Goal: Information Seeking & Learning: Learn about a topic

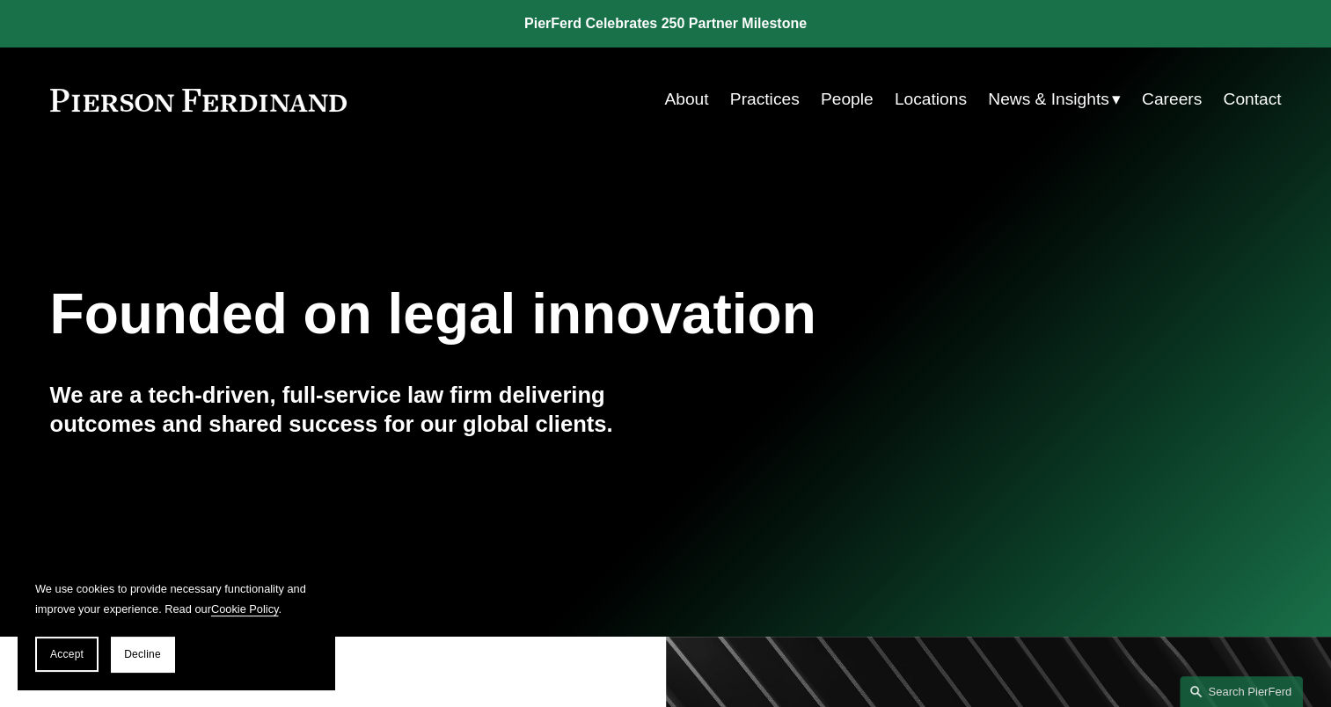
click at [842, 105] on link "People" at bounding box center [847, 99] width 53 height 33
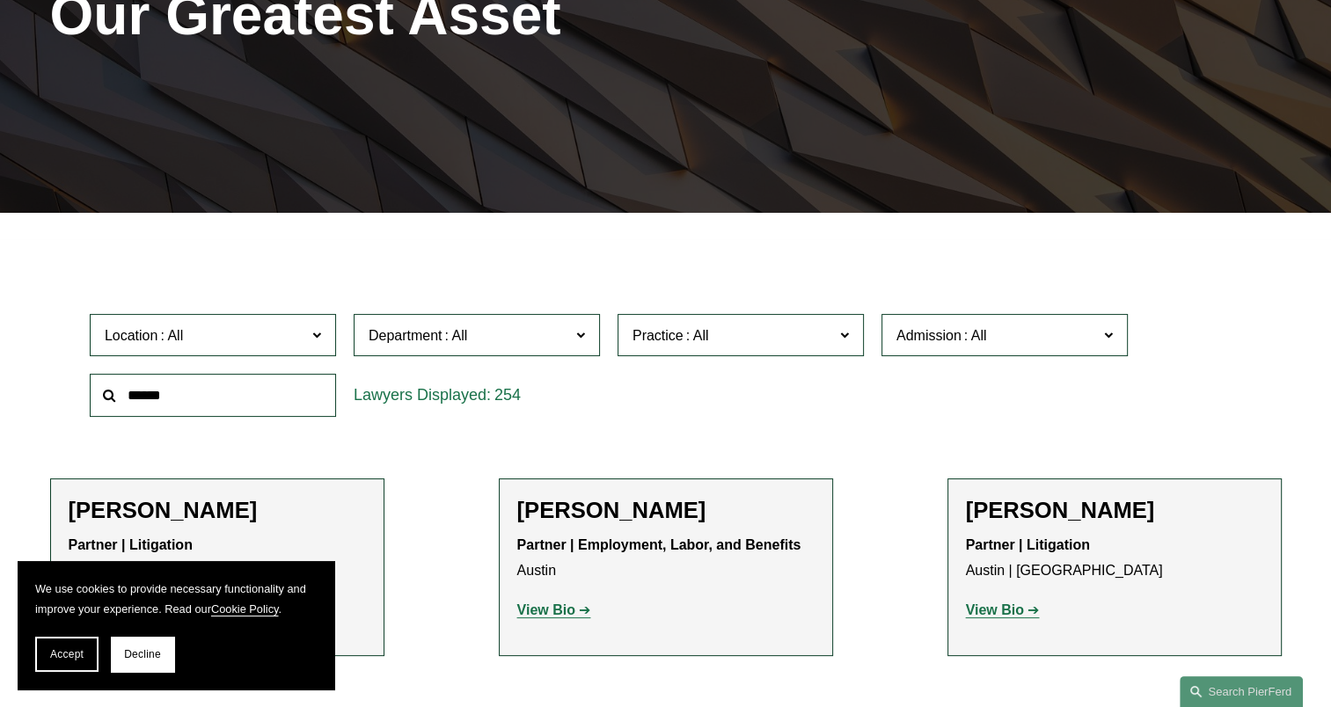
scroll to position [440, 0]
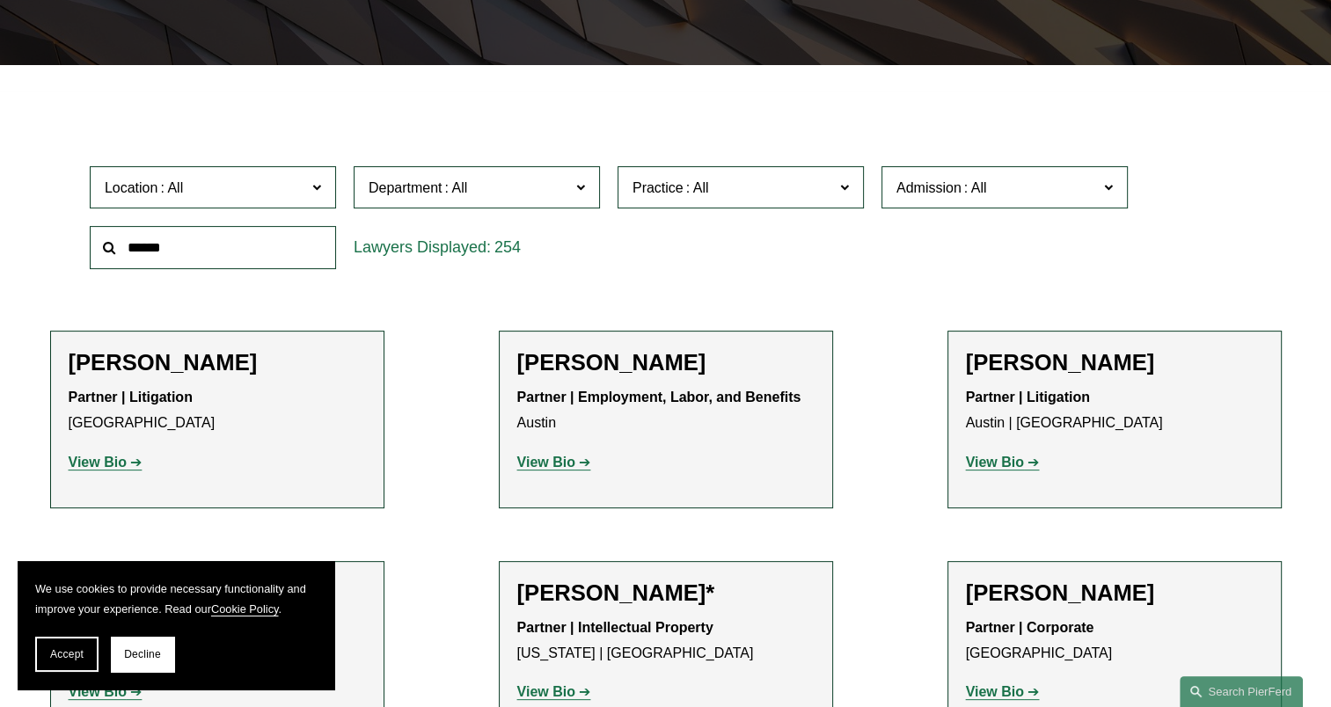
click at [249, 257] on input "text" at bounding box center [213, 247] width 246 height 43
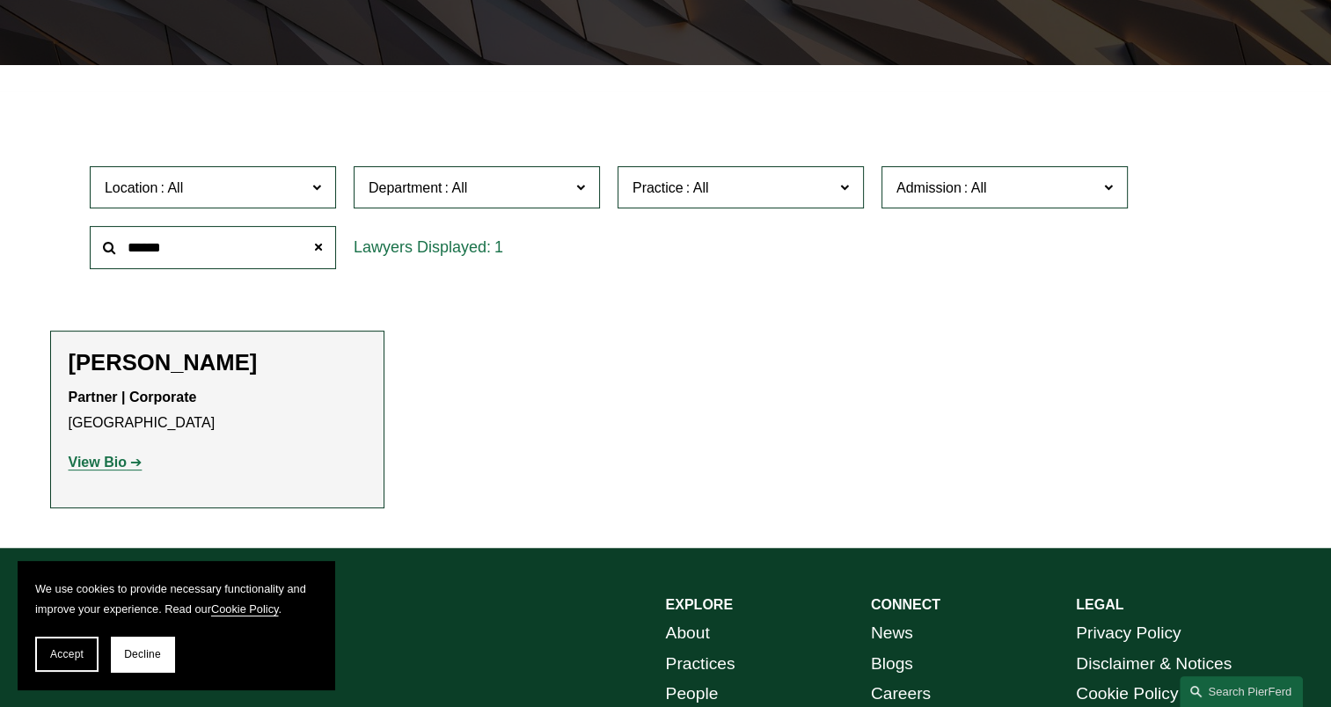
type input "******"
click at [116, 459] on strong "View Bio" at bounding box center [98, 462] width 58 height 15
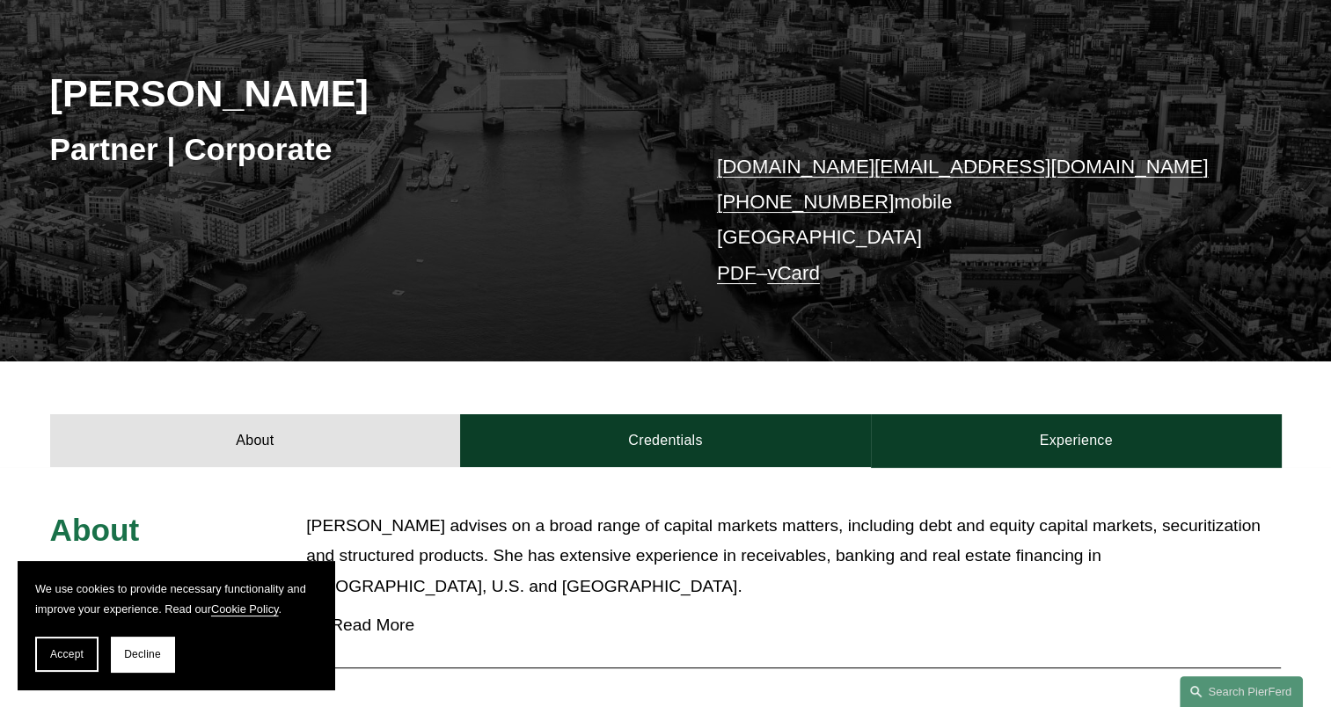
scroll to position [440, 0]
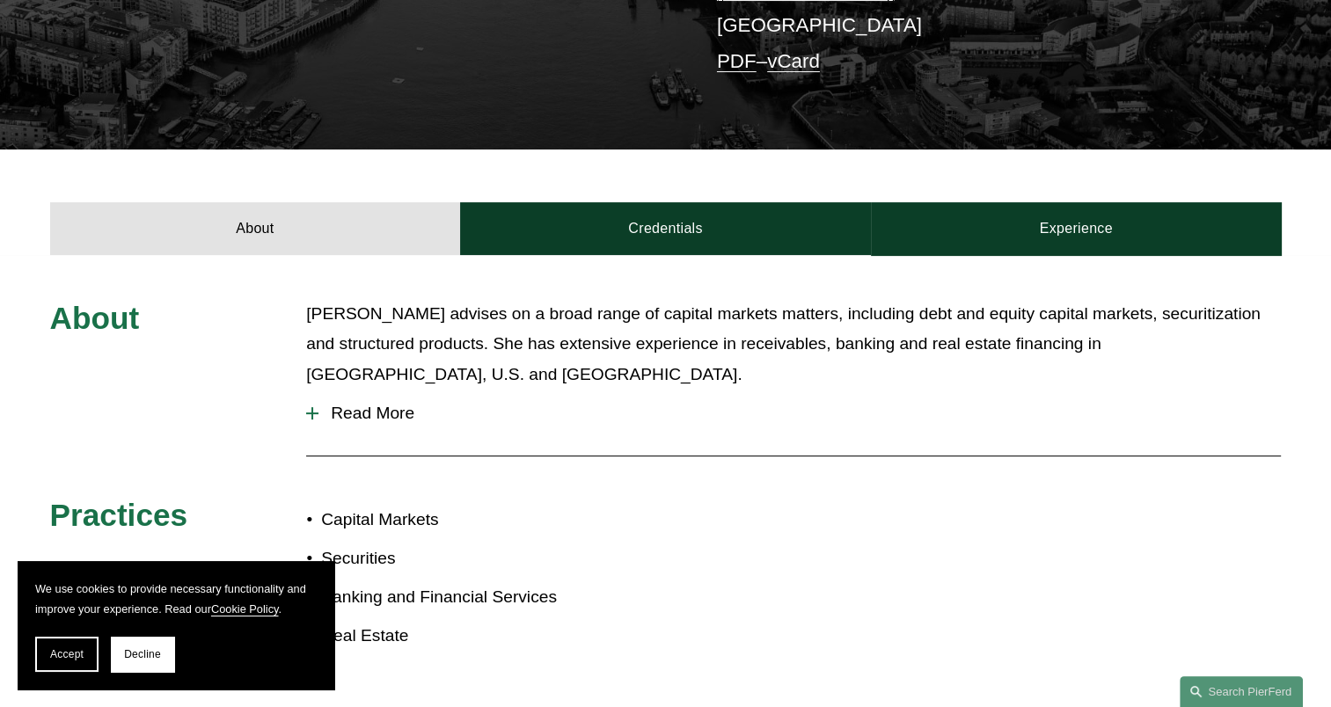
click at [394, 405] on span "Read More" at bounding box center [799, 413] width 962 height 19
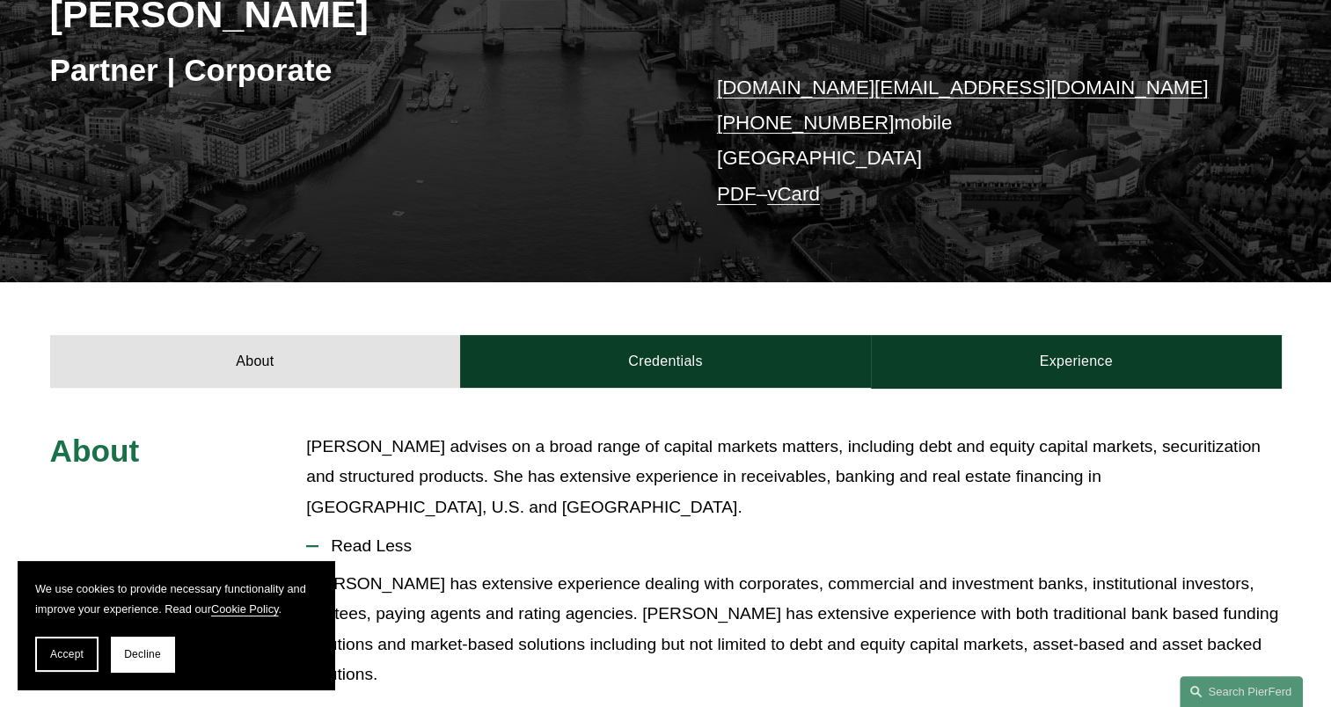
scroll to position [264, 0]
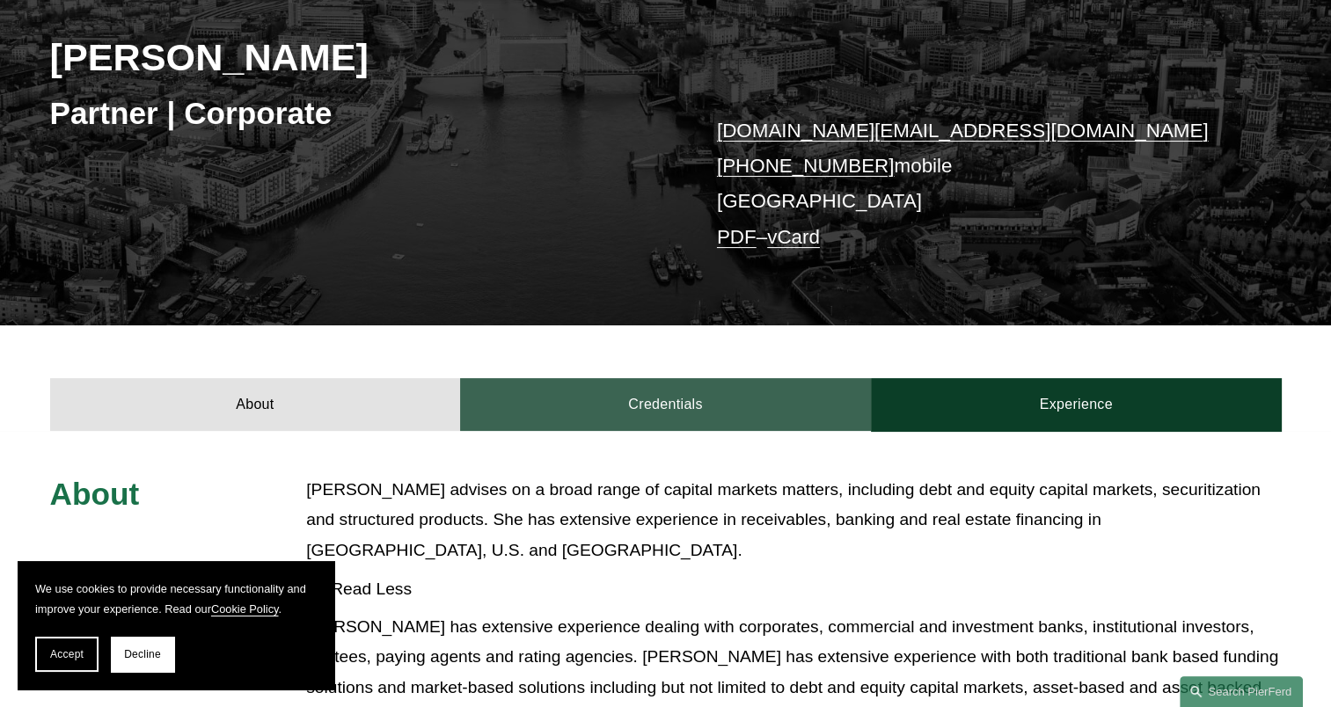
click at [700, 404] on link "Credentials" at bounding box center [665, 404] width 411 height 53
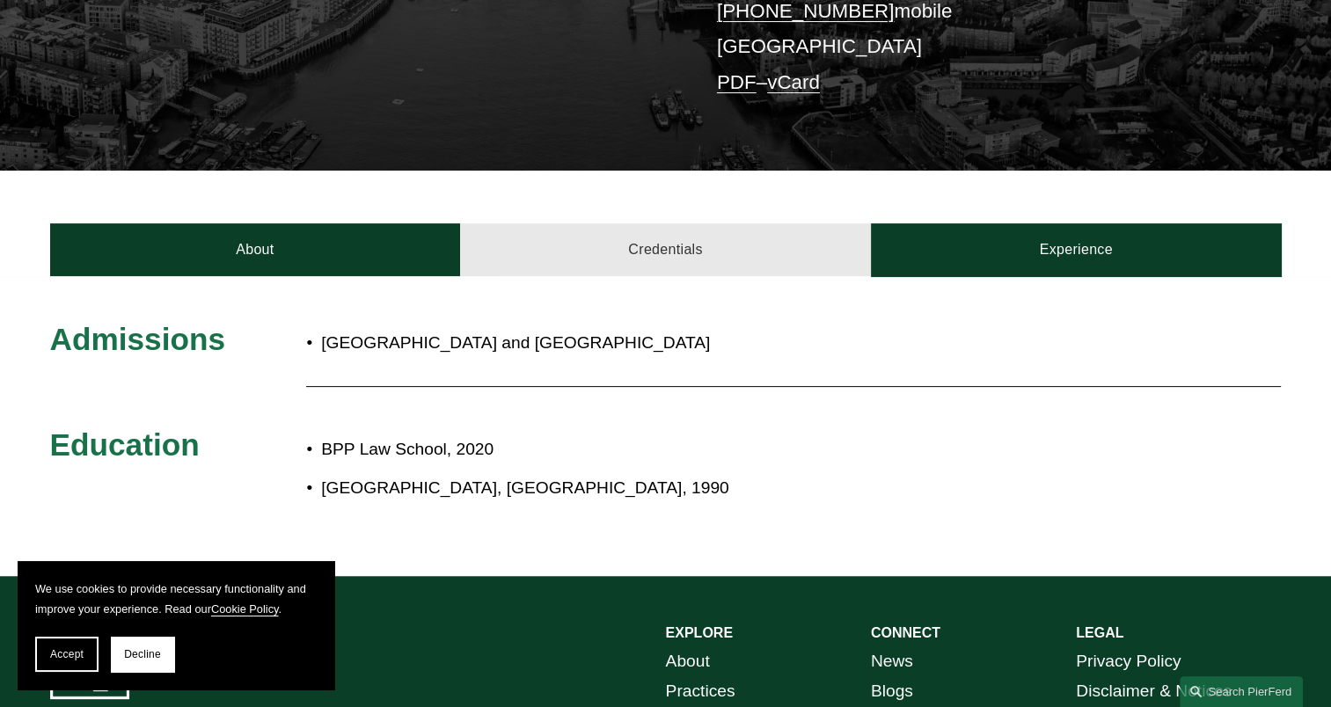
scroll to position [440, 0]
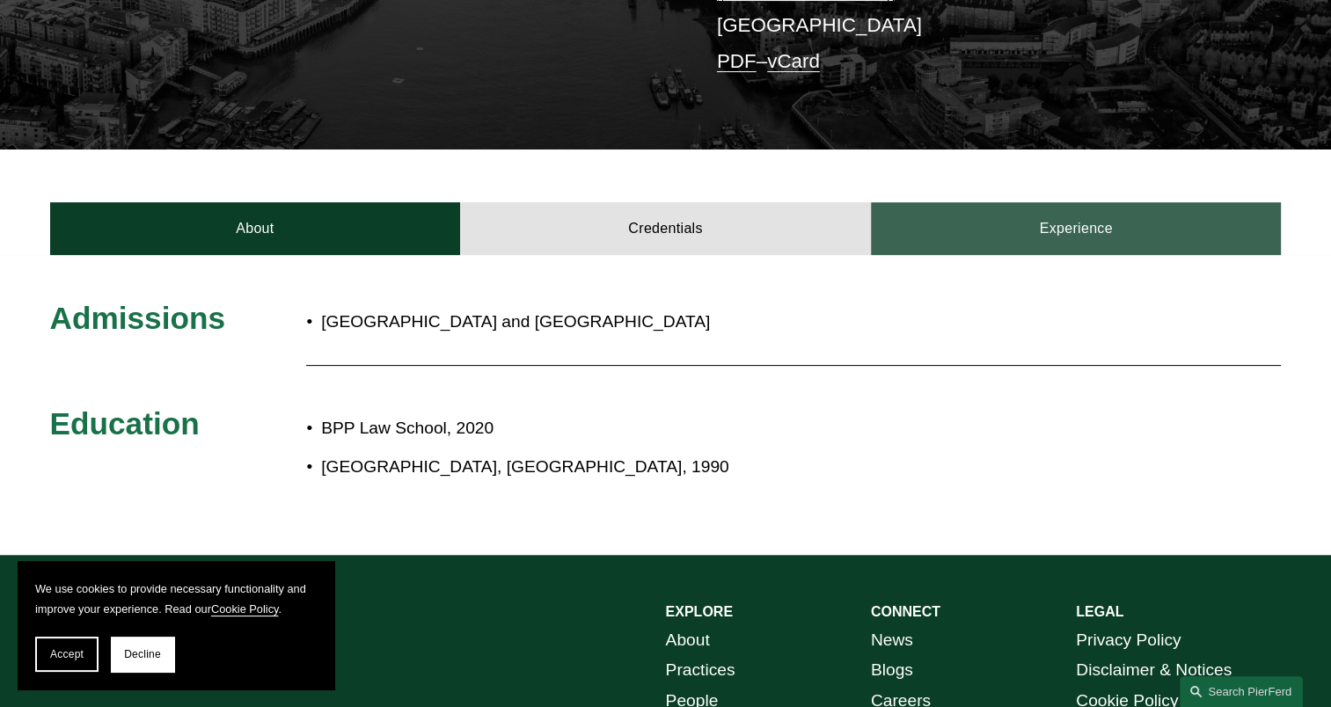
click at [1079, 228] on link "Experience" at bounding box center [1076, 228] width 411 height 53
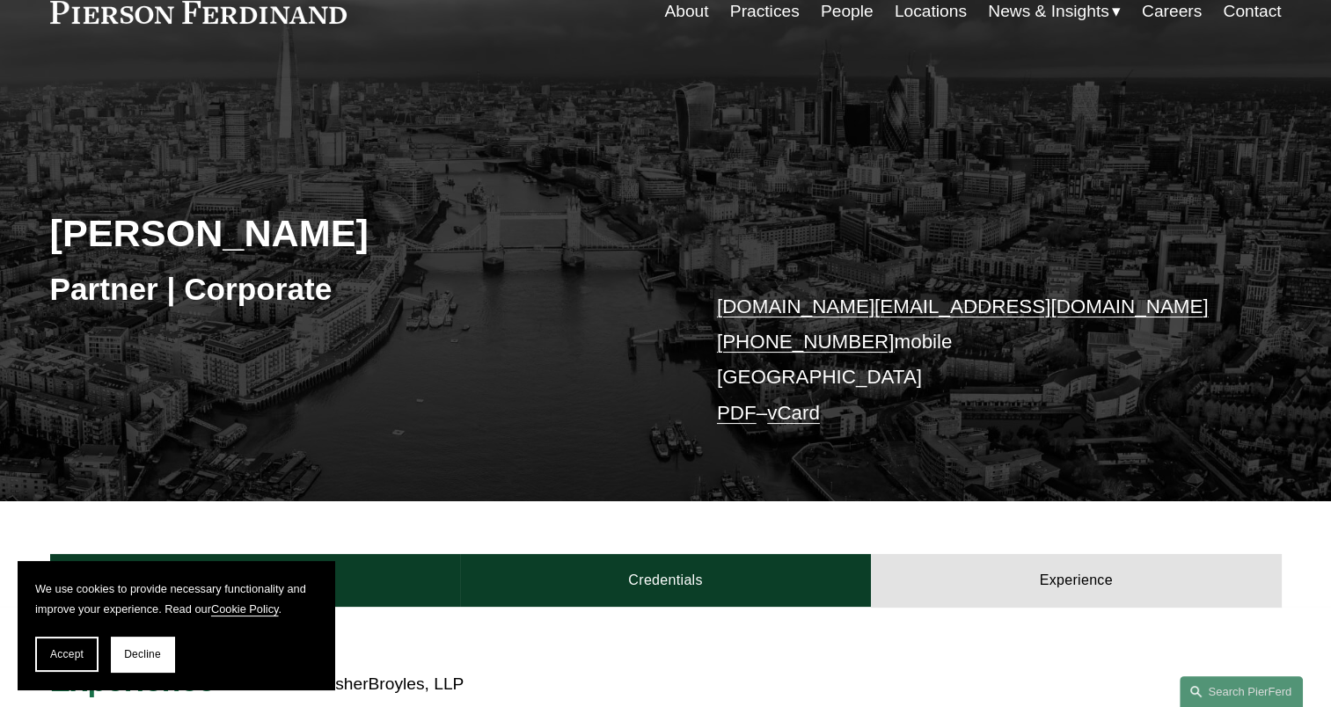
scroll to position [0, 0]
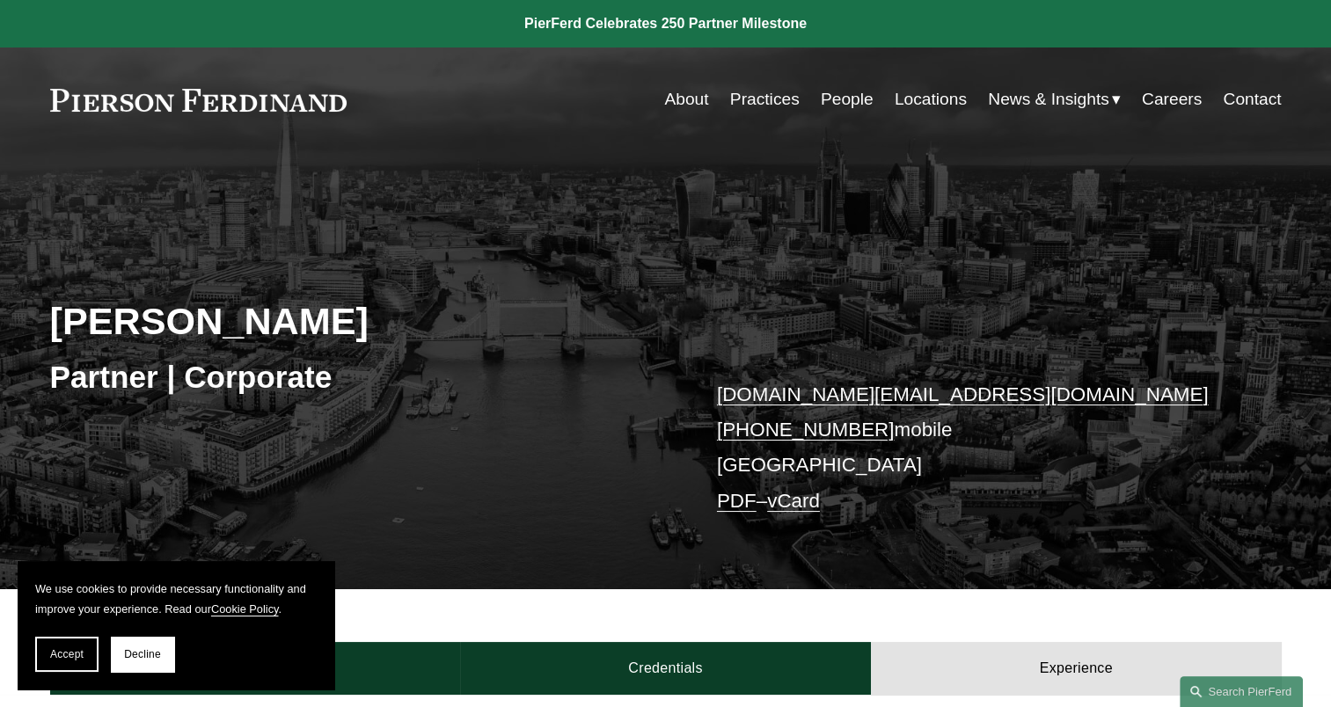
click at [842, 102] on link "People" at bounding box center [847, 99] width 53 height 33
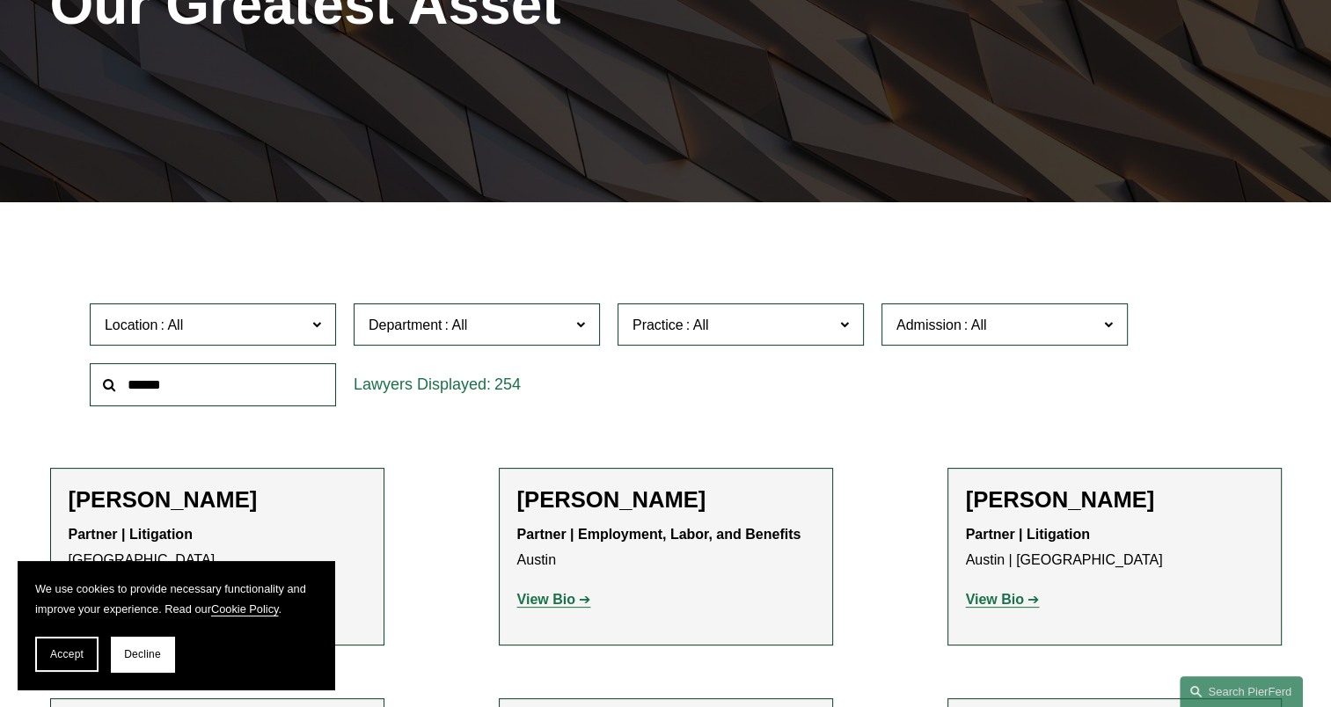
scroll to position [440, 0]
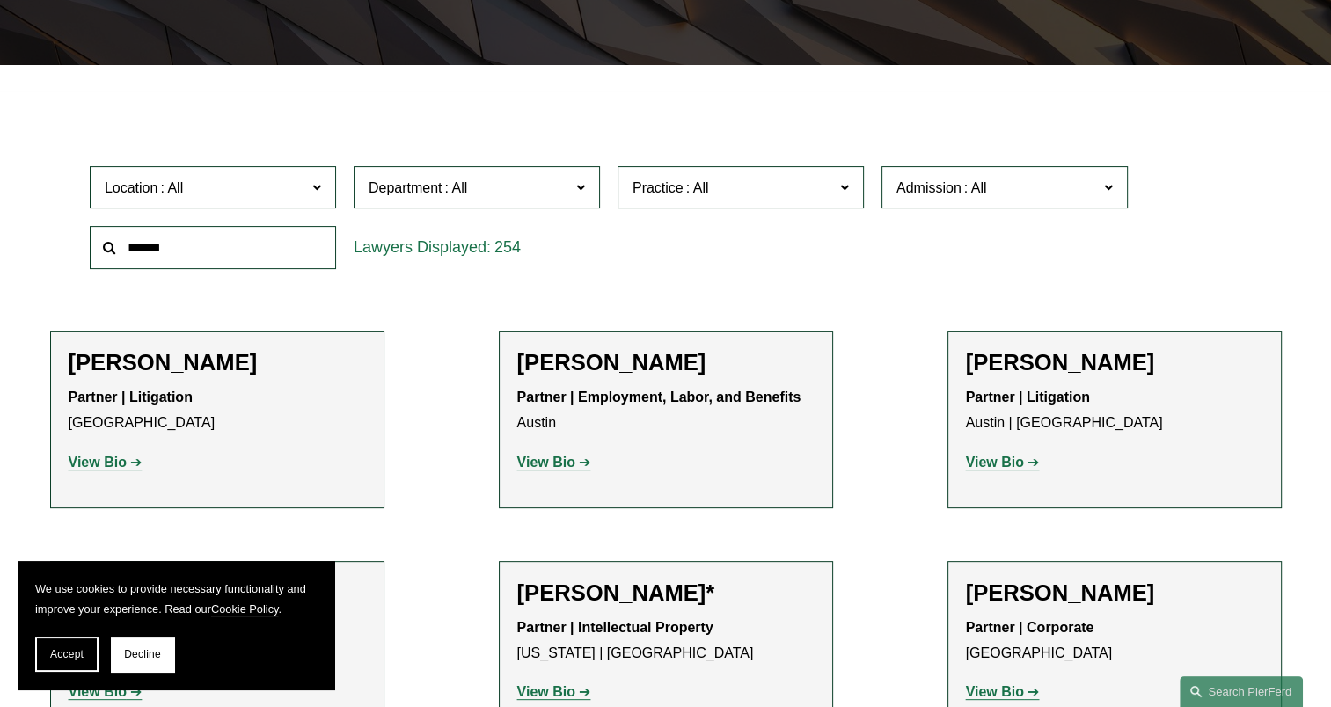
click at [238, 237] on input "text" at bounding box center [213, 247] width 246 height 43
type input "******"
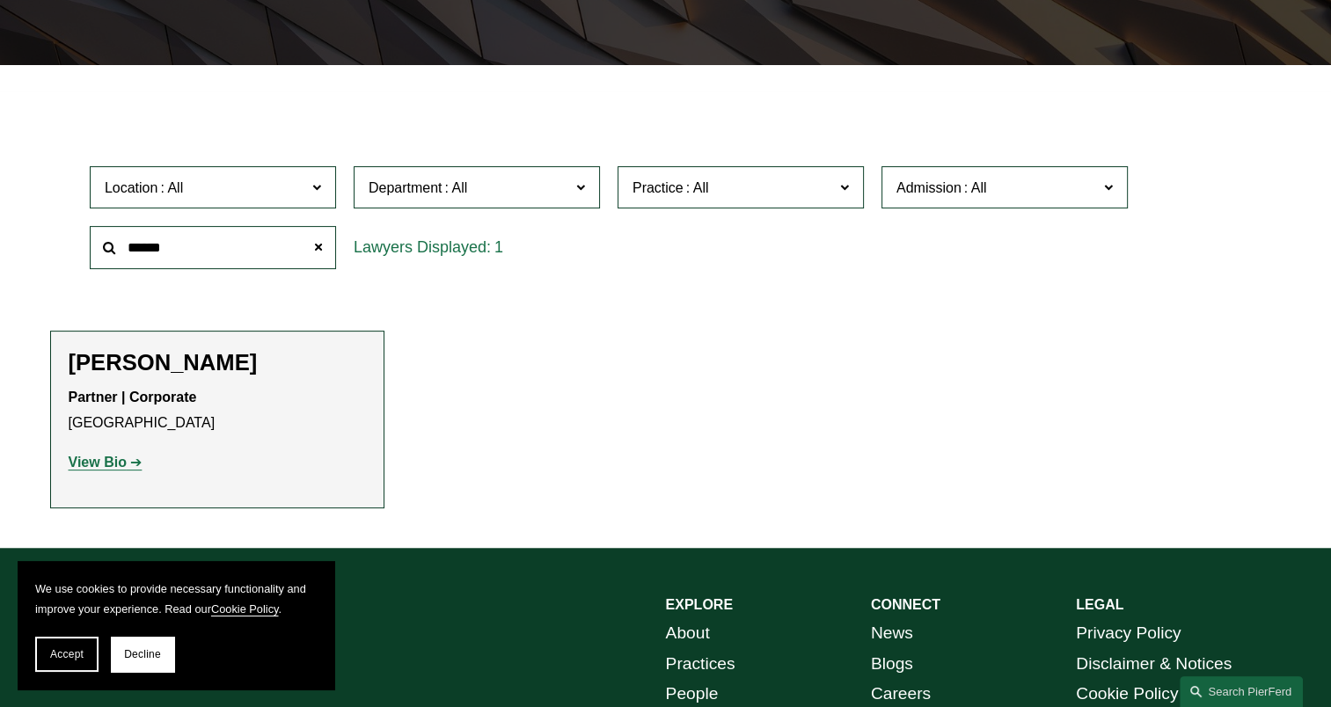
click at [91, 468] on strong "View Bio" at bounding box center [98, 462] width 58 height 15
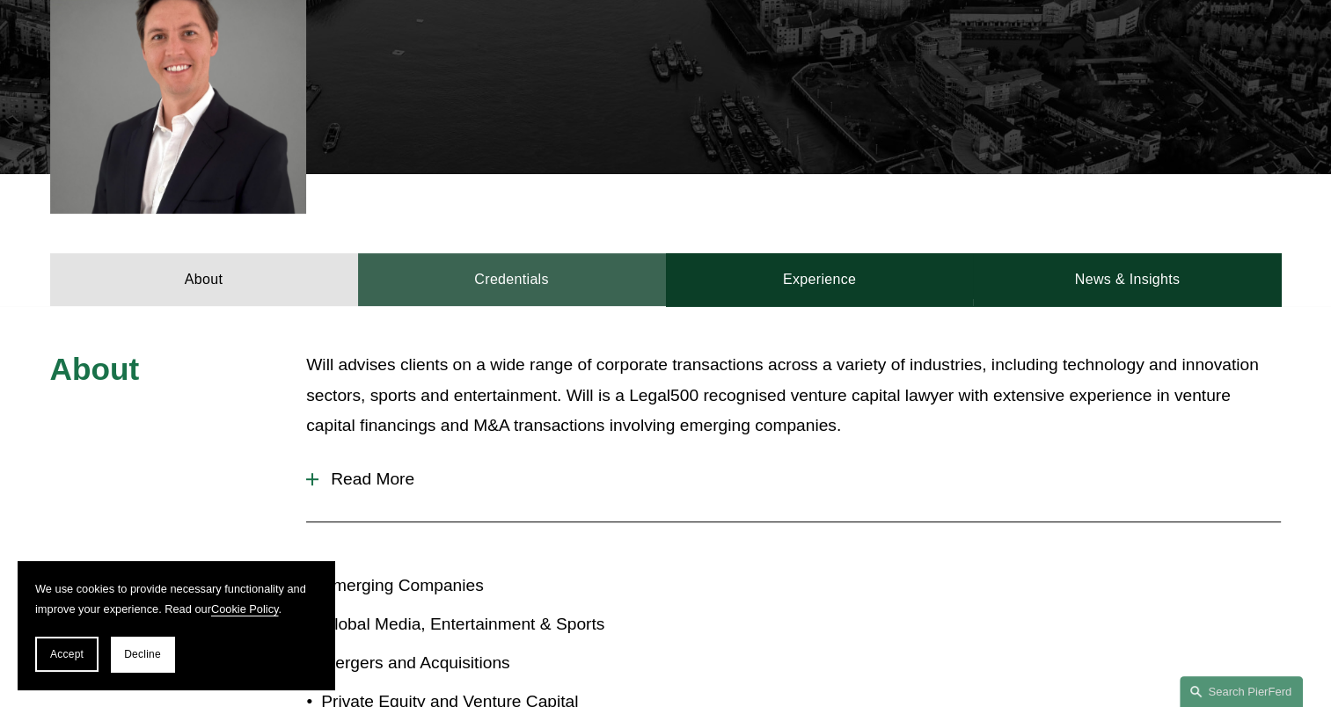
scroll to position [616, 0]
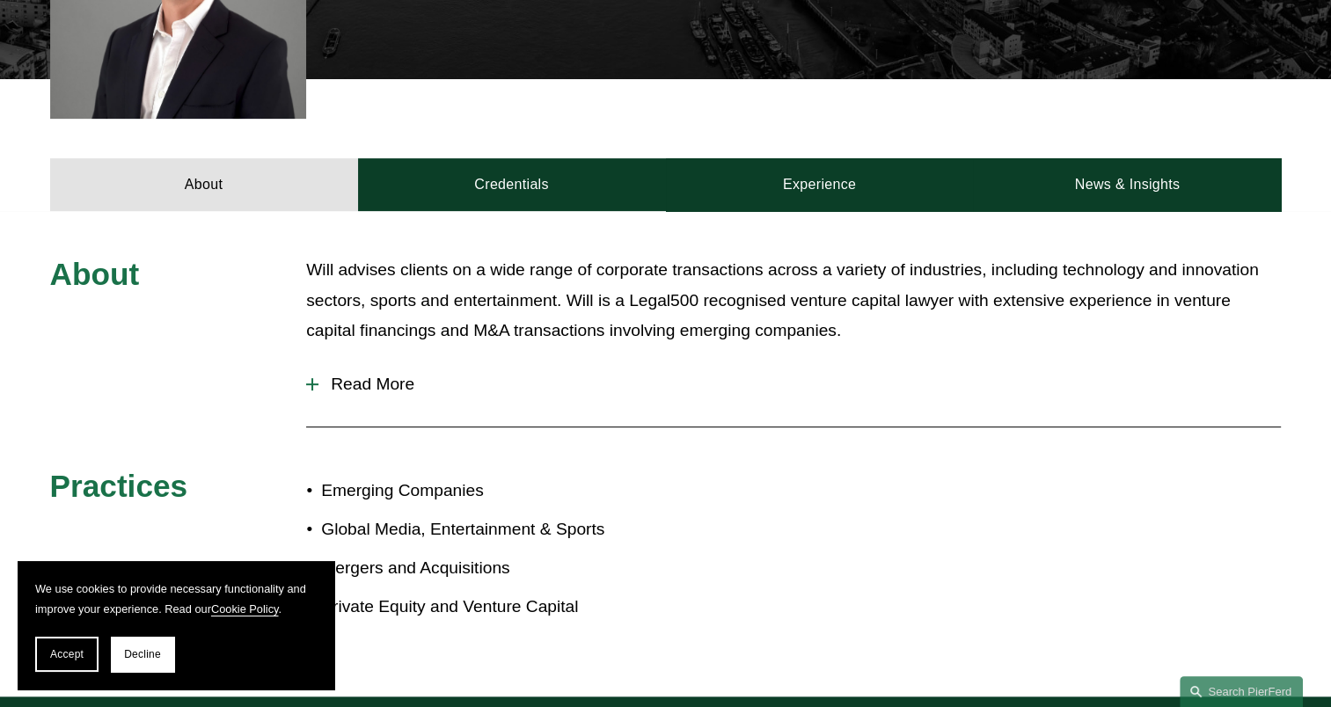
click at [400, 385] on span "Read More" at bounding box center [799, 384] width 962 height 19
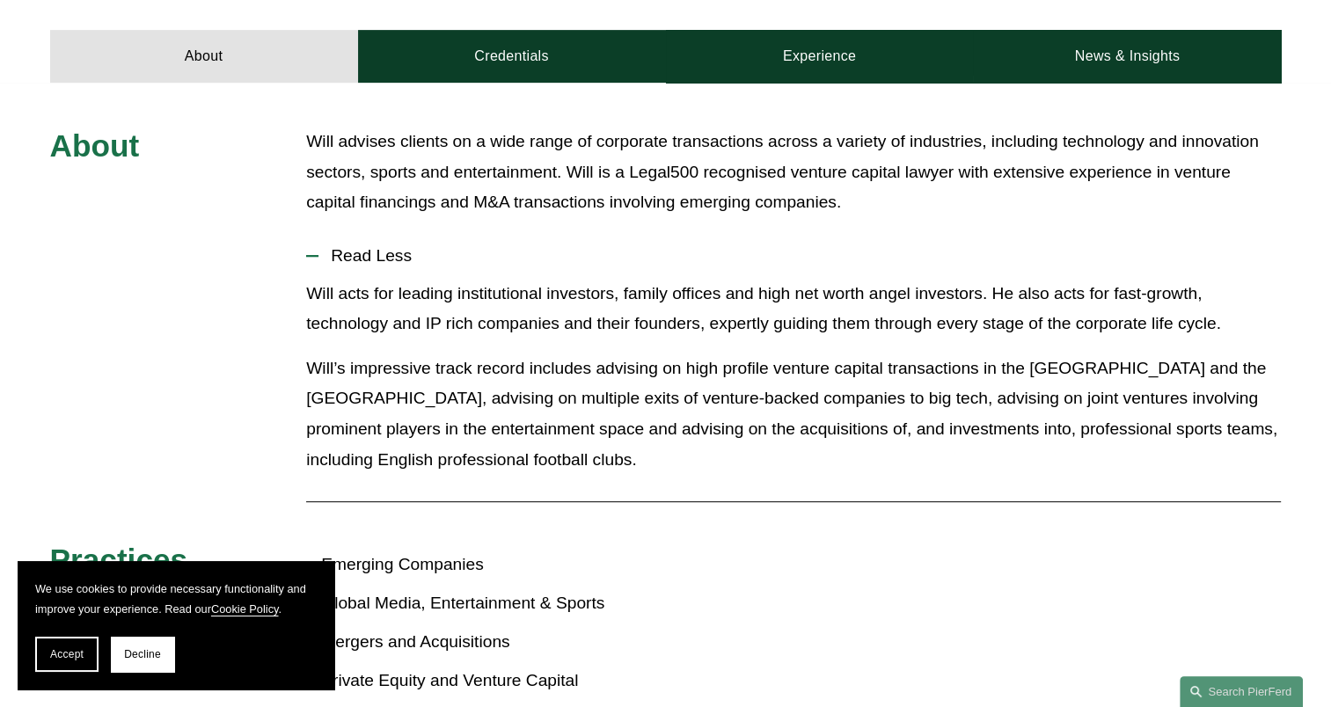
scroll to position [704, 0]
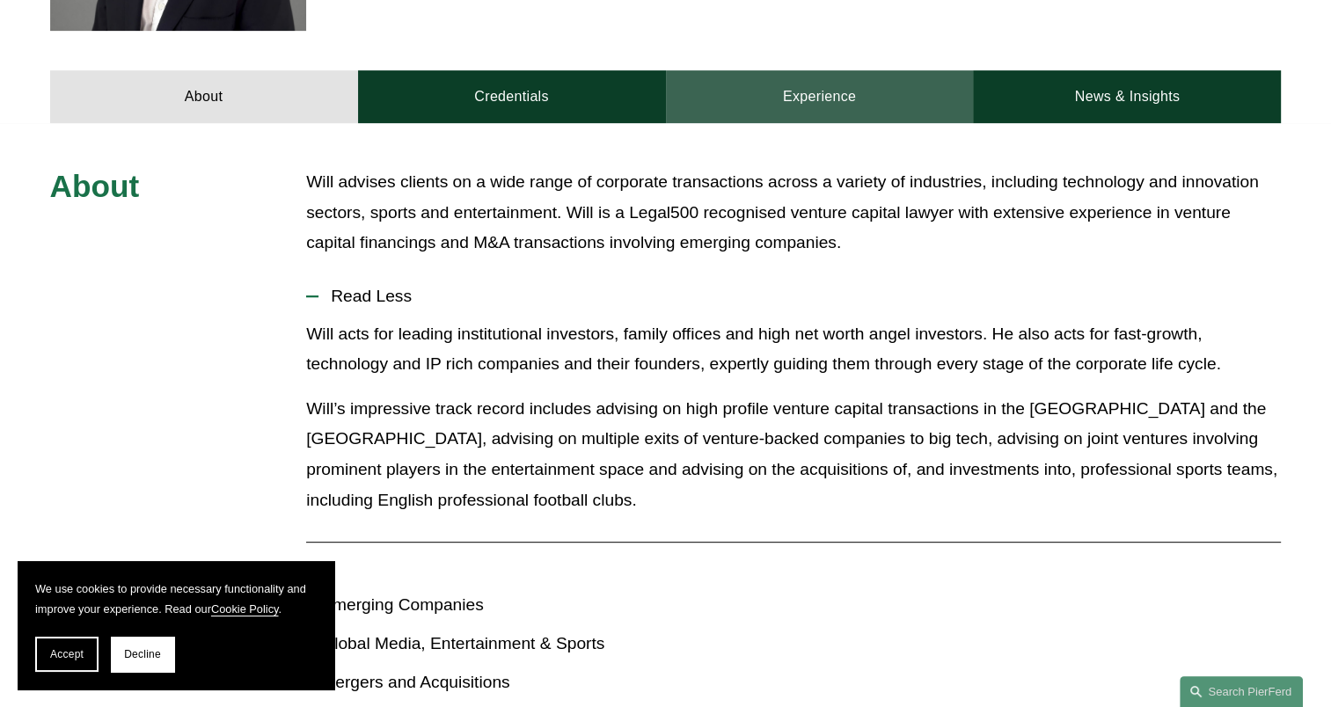
click at [810, 91] on link "Experience" at bounding box center [820, 96] width 308 height 53
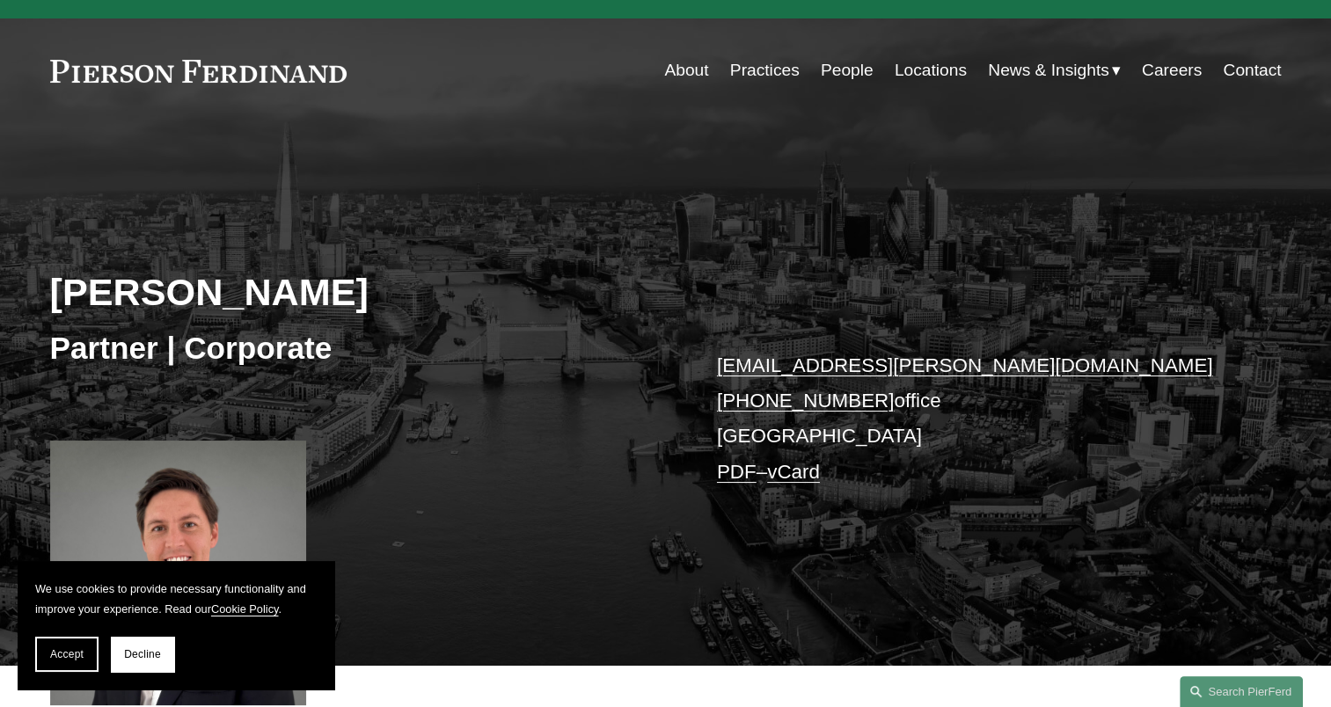
scroll to position [0, 0]
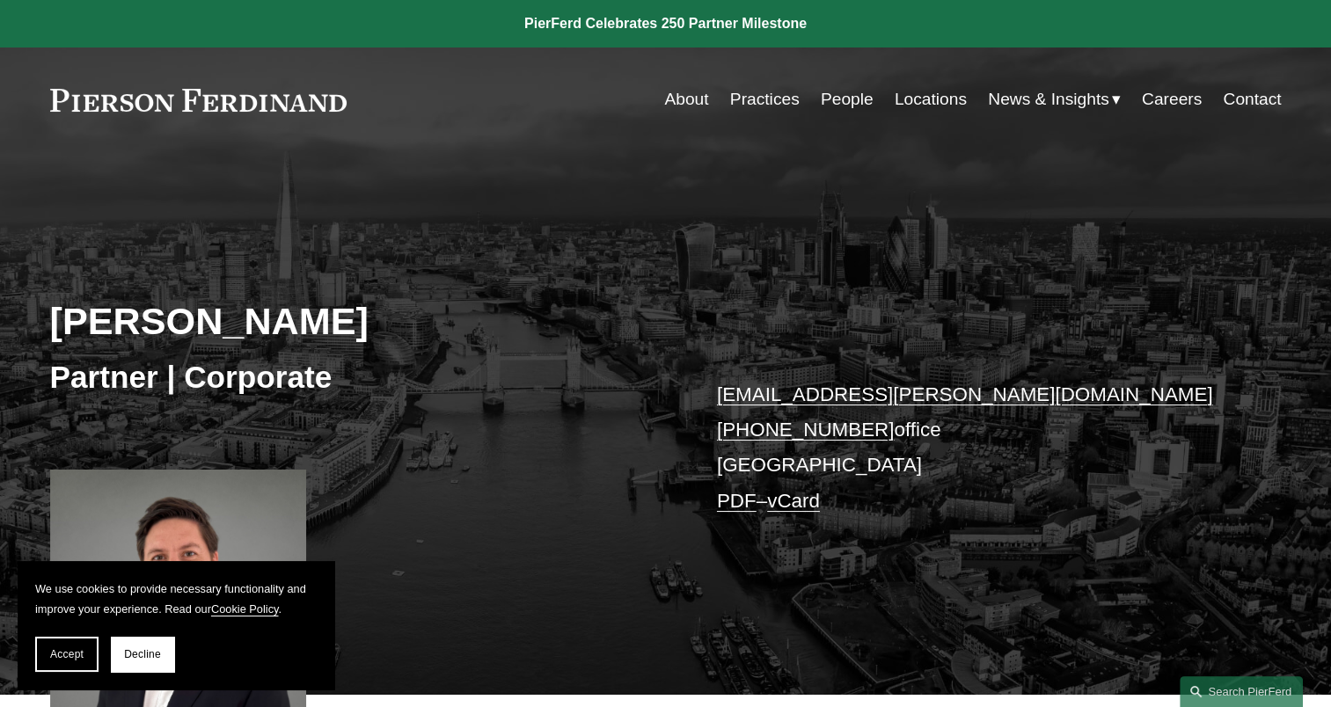
click at [846, 95] on link "People" at bounding box center [847, 99] width 53 height 33
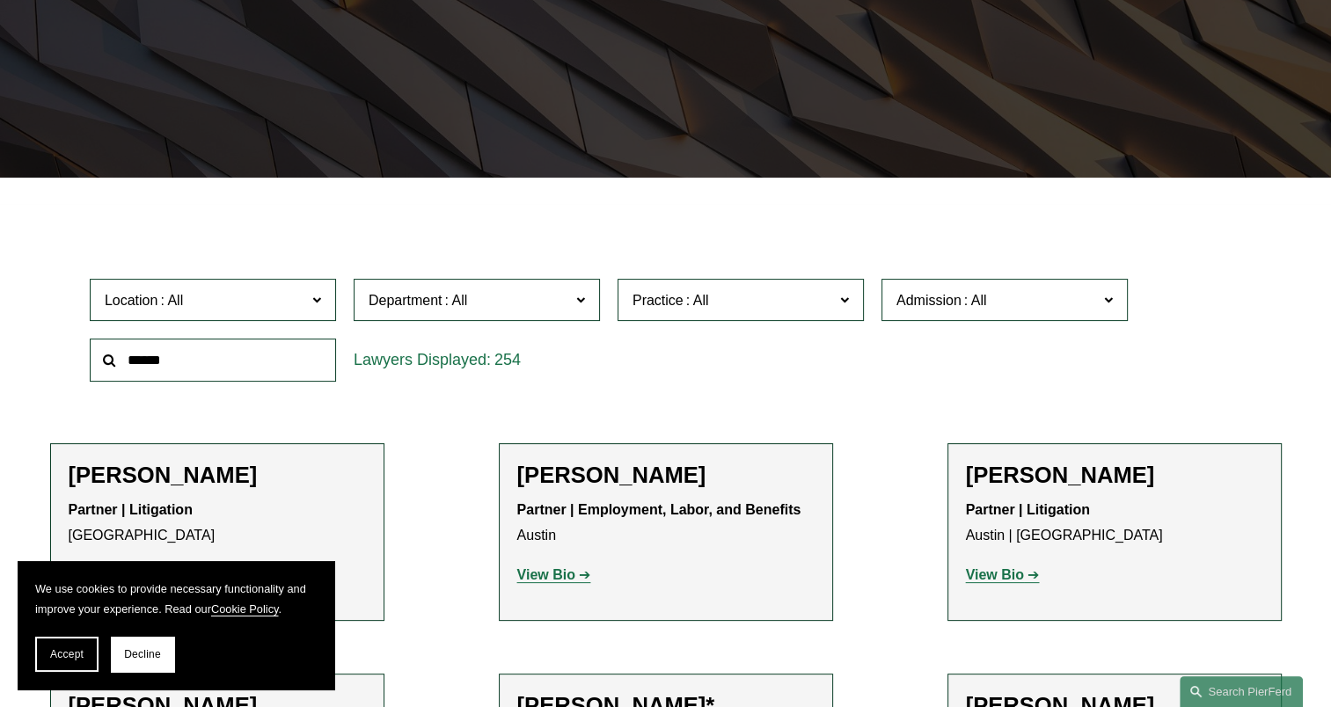
scroll to position [352, 0]
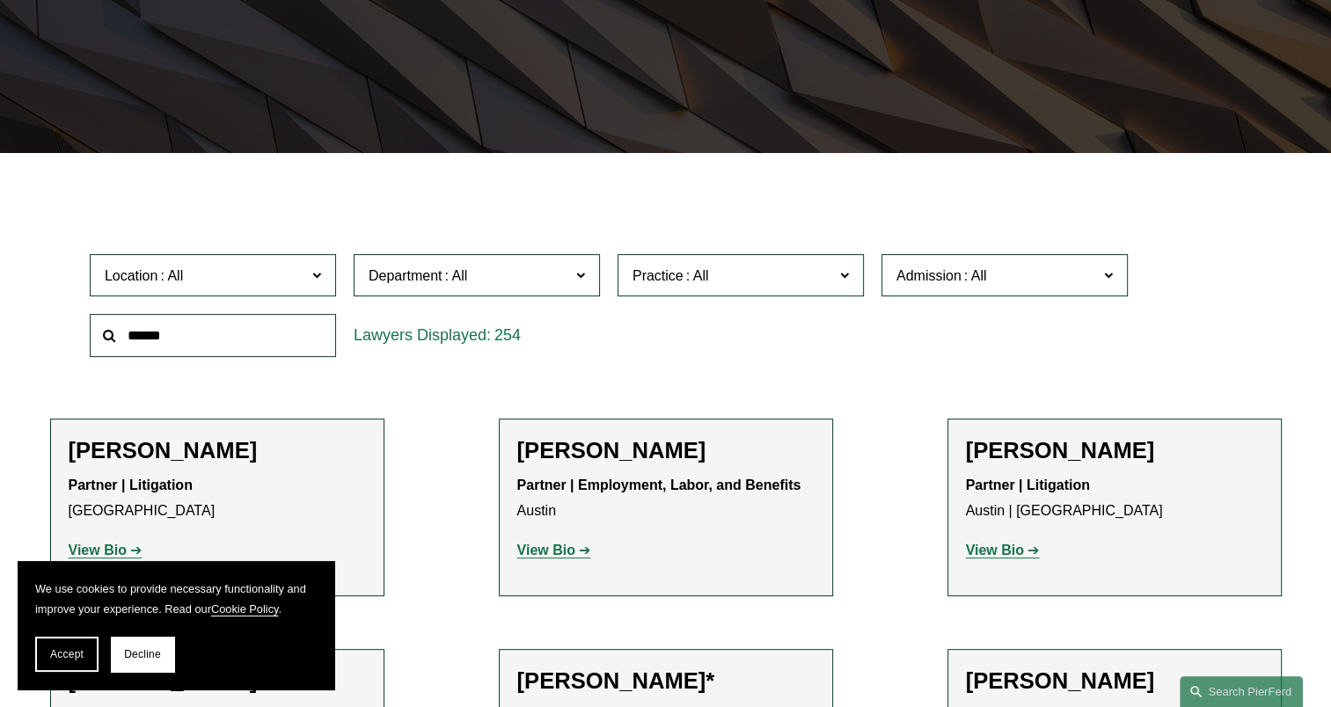
click at [289, 334] on input "text" at bounding box center [213, 335] width 246 height 43
type input "*****"
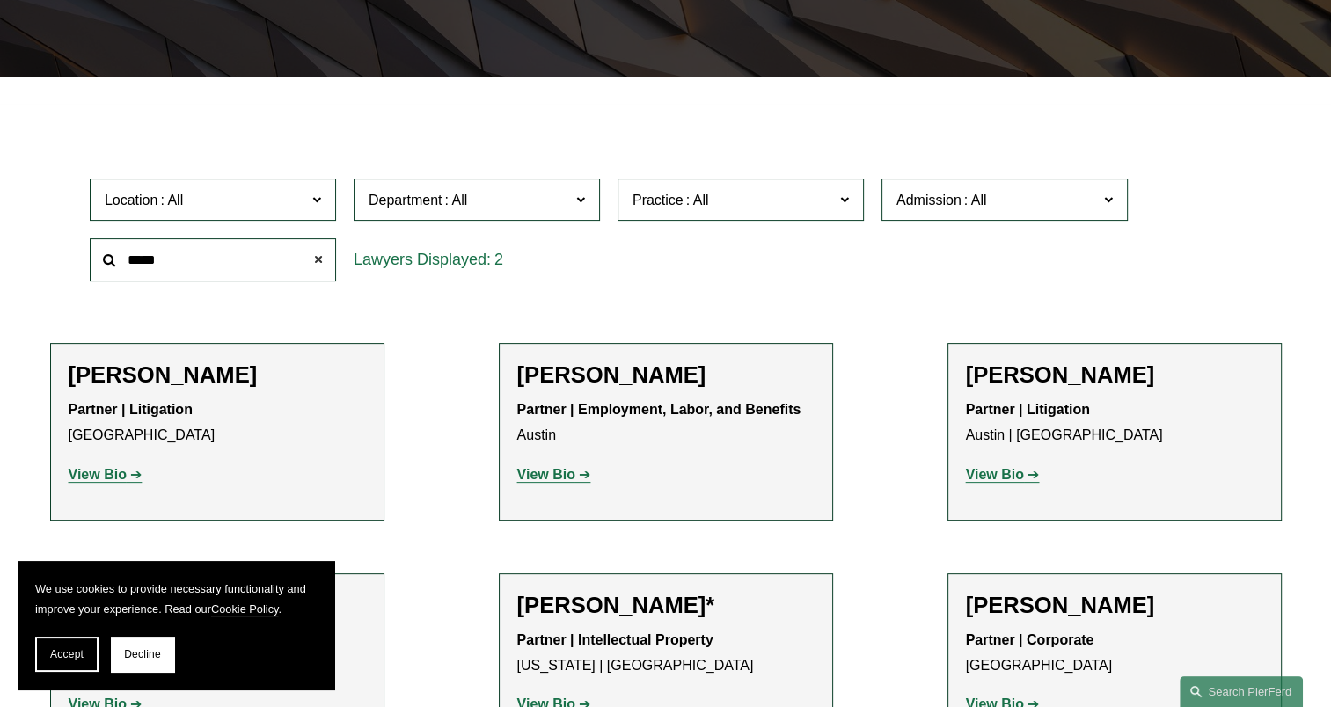
scroll to position [616, 0]
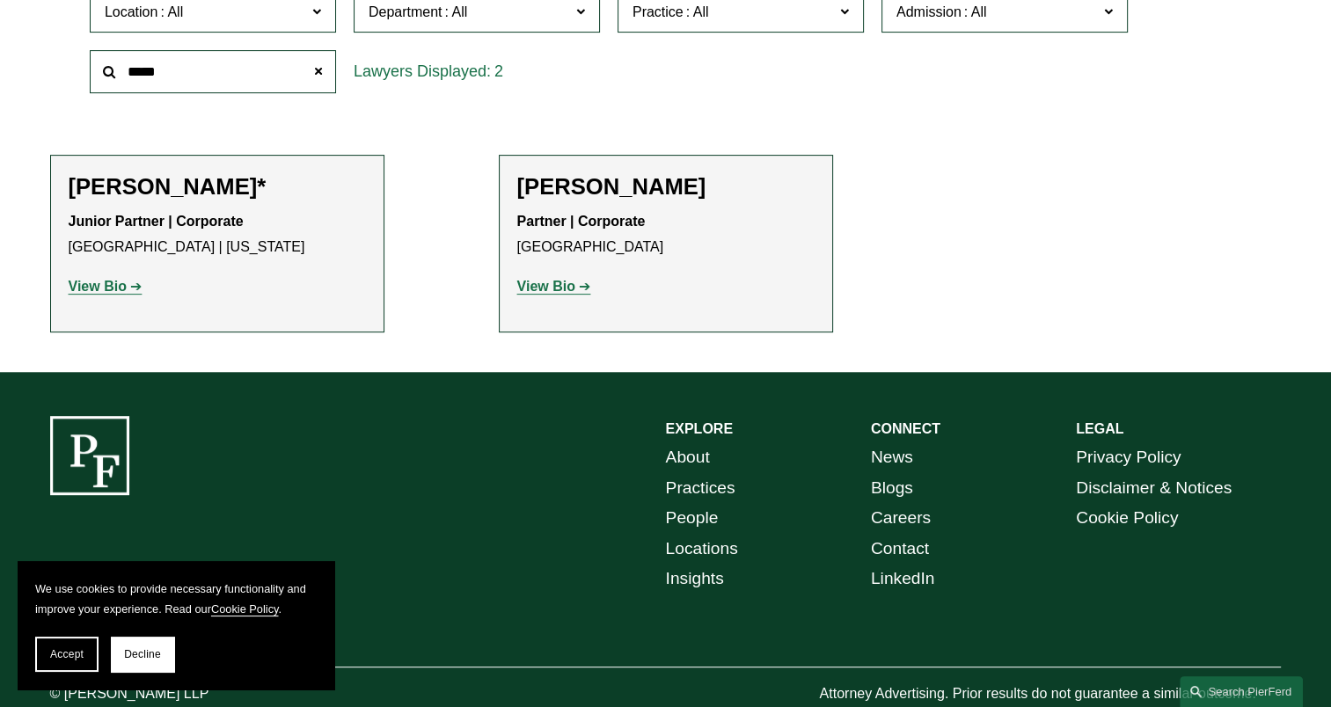
click at [558, 285] on strong "View Bio" at bounding box center [546, 286] width 58 height 15
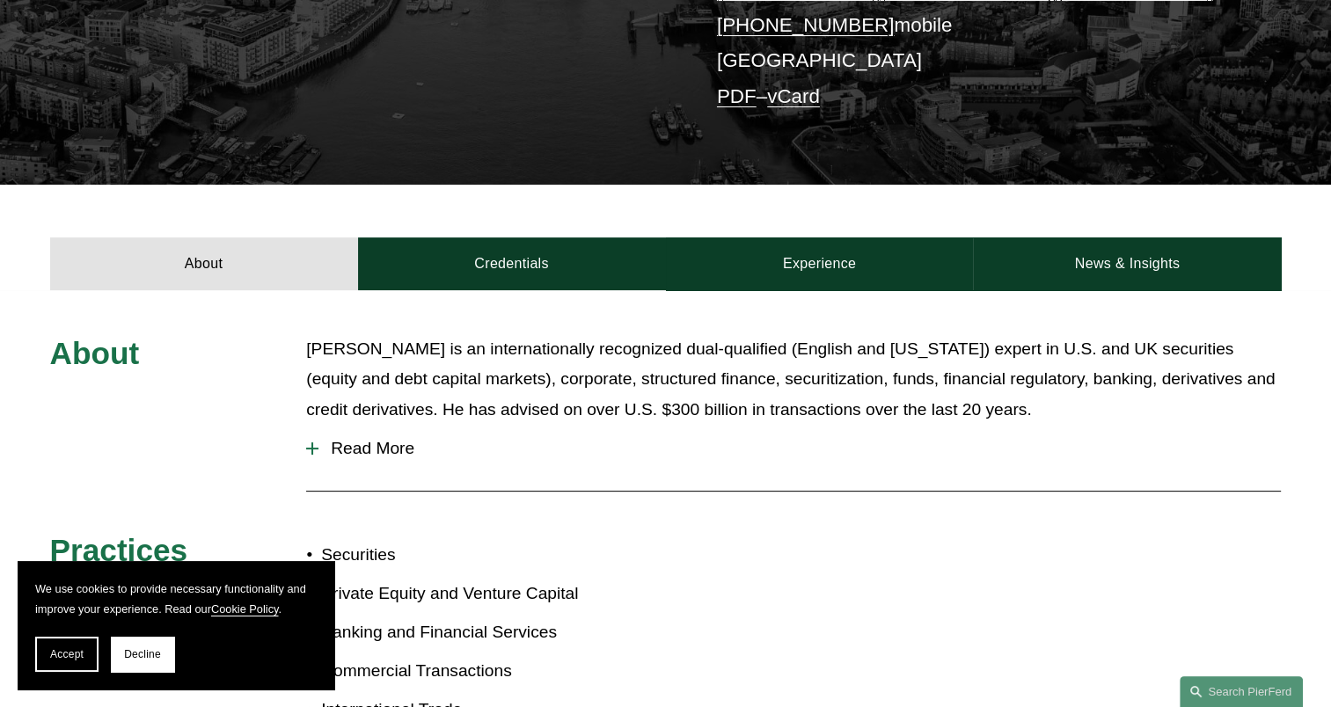
scroll to position [405, 0]
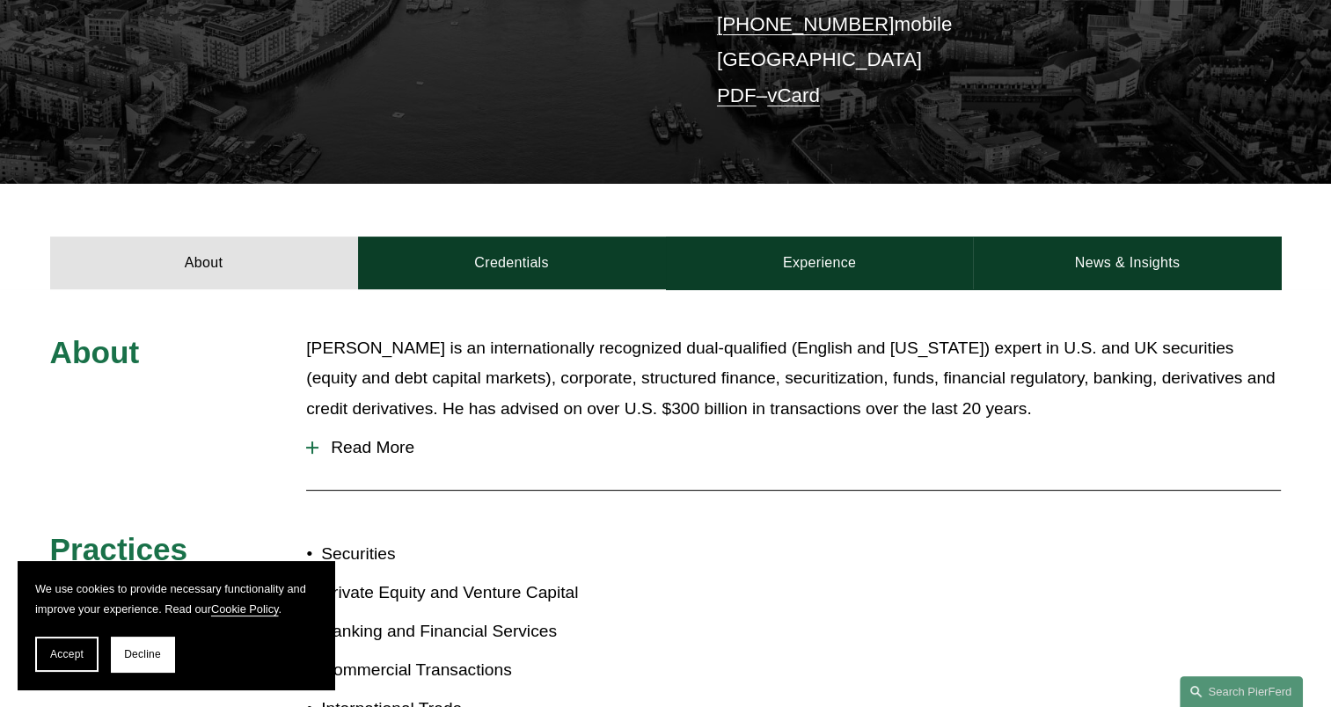
click at [387, 448] on span "Read More" at bounding box center [799, 447] width 962 height 19
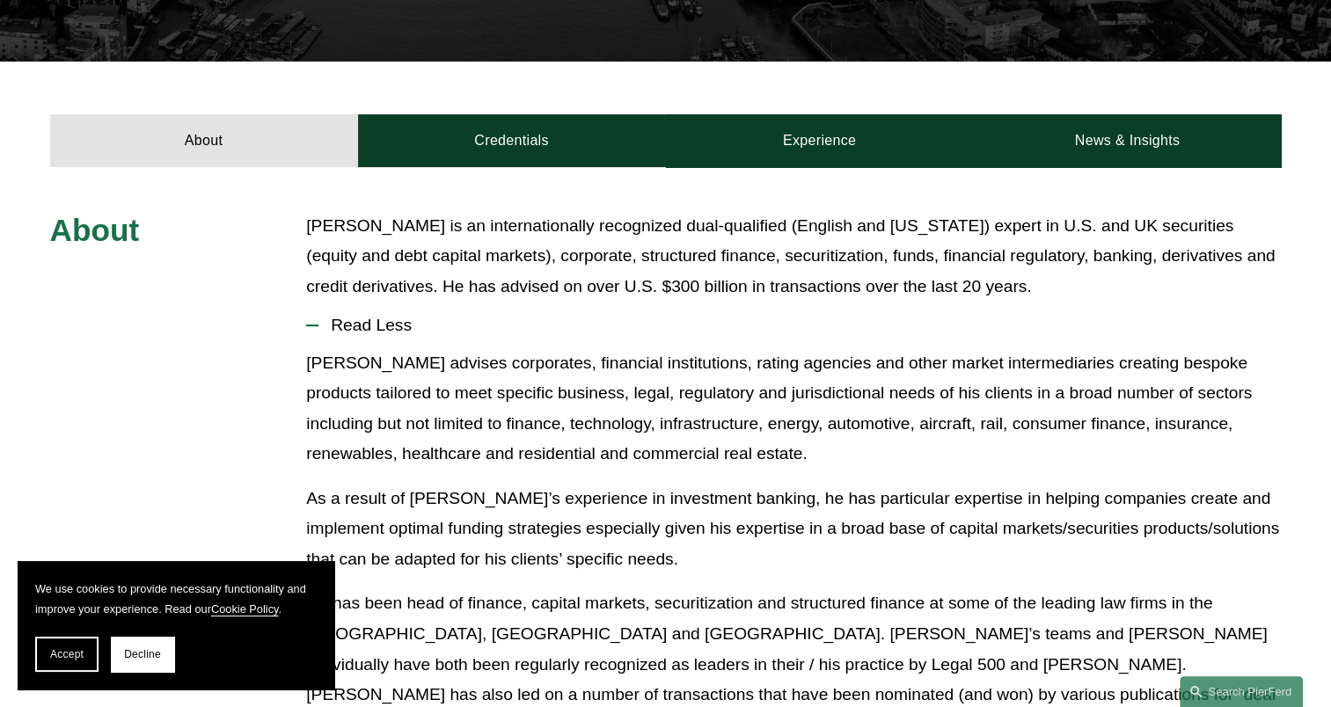
scroll to position [487, 0]
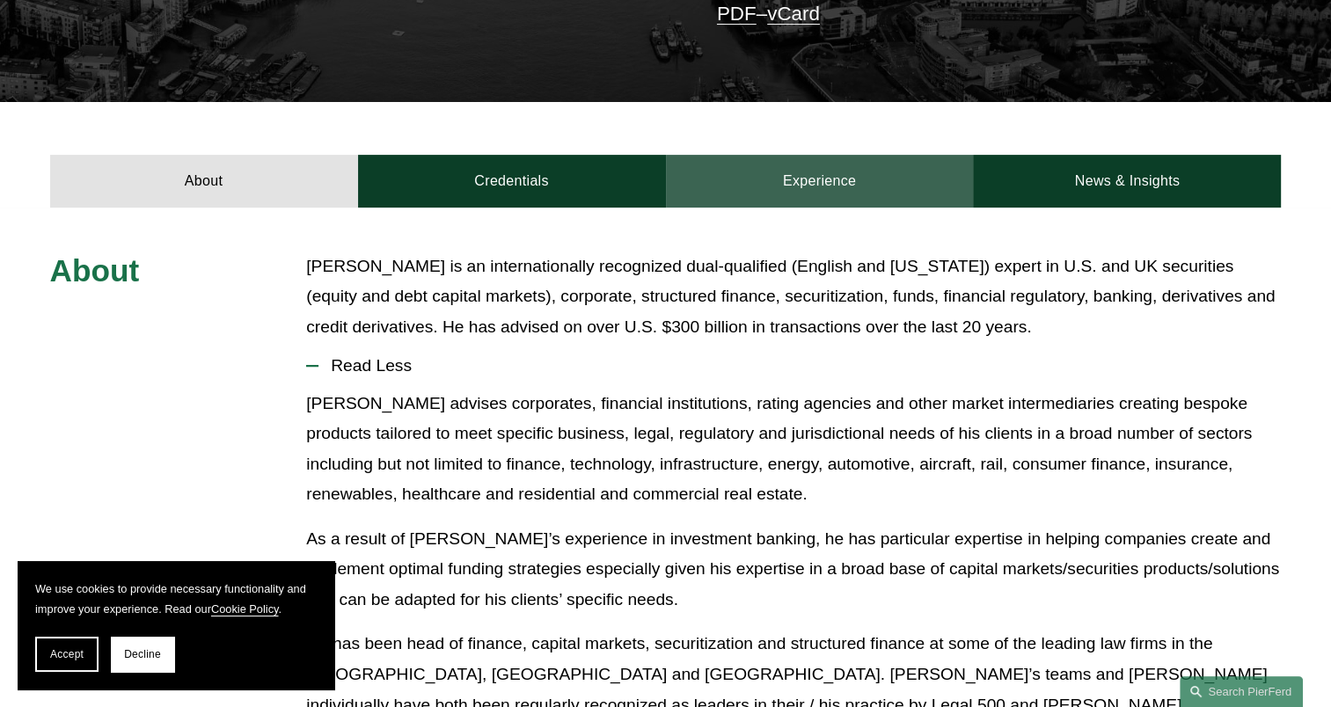
click at [816, 172] on link "Experience" at bounding box center [820, 181] width 308 height 53
